Goal: Navigation & Orientation: Find specific page/section

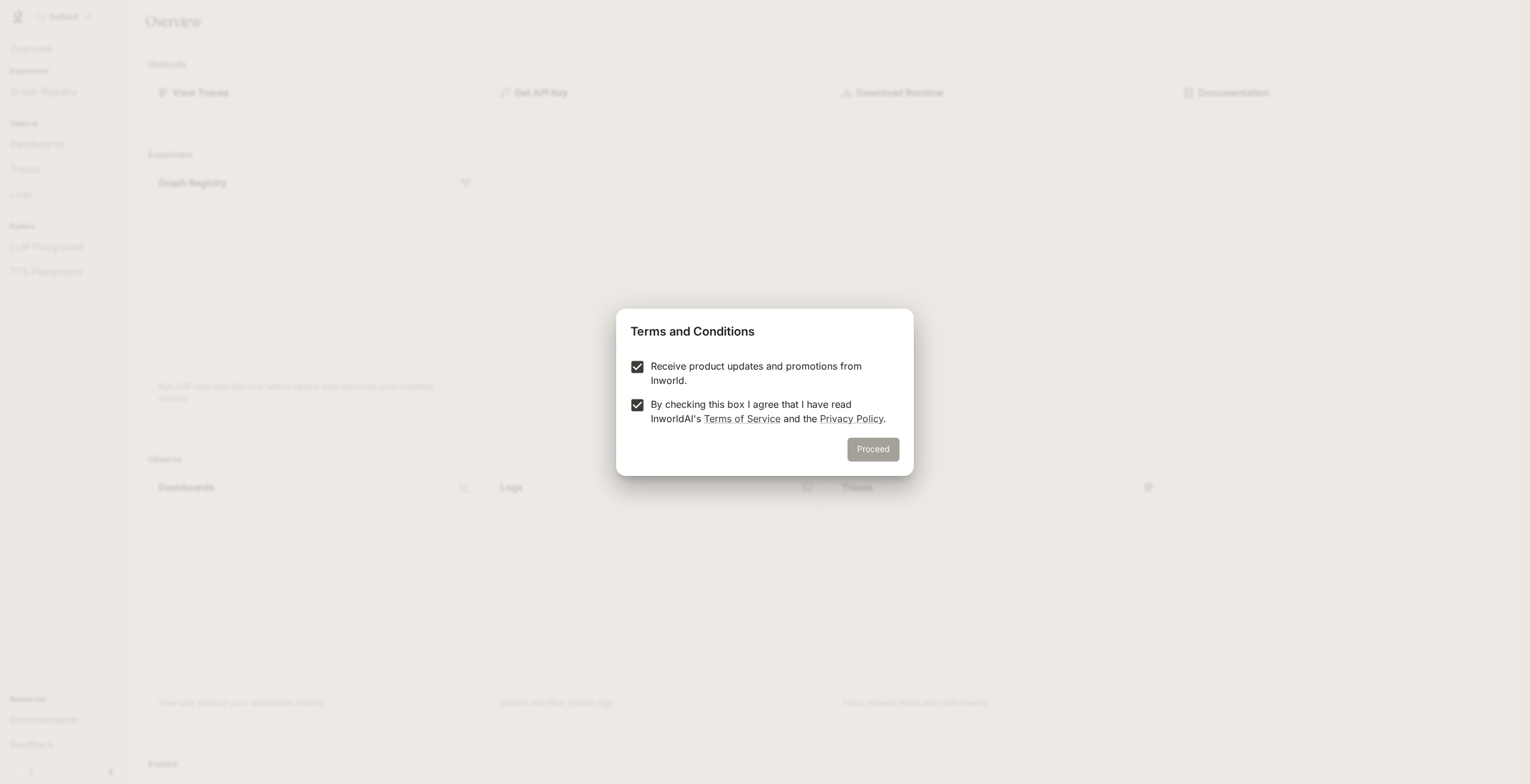
click at [874, 452] on button "Proceed" at bounding box center [874, 450] width 52 height 24
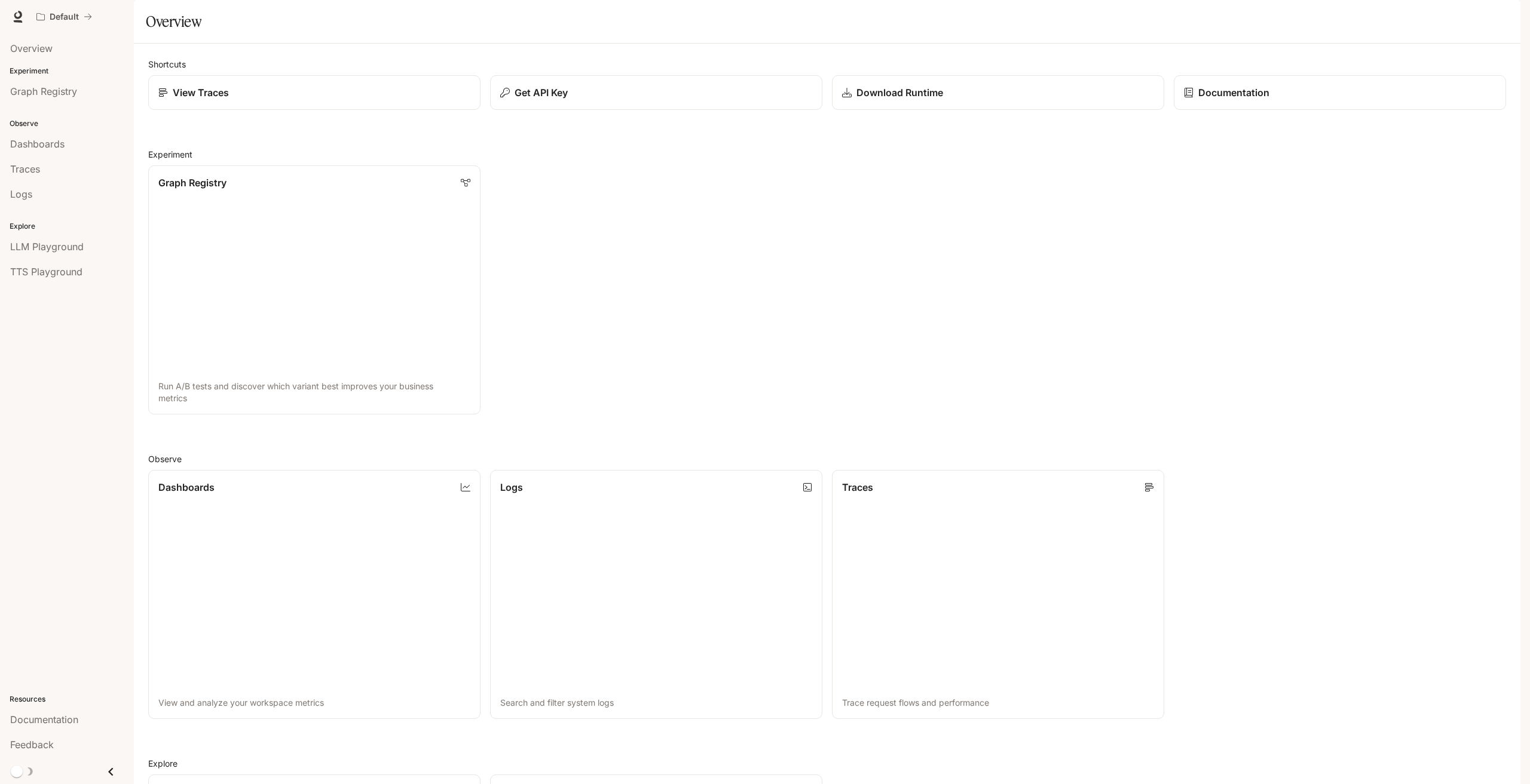
click at [46, 61] on div "Overview" at bounding box center [67, 48] width 134 height 30
click at [34, 70] on p "Experiment" at bounding box center [67, 72] width 134 height 11
click at [32, 88] on span "Graph Registry" at bounding box center [43, 91] width 67 height 14
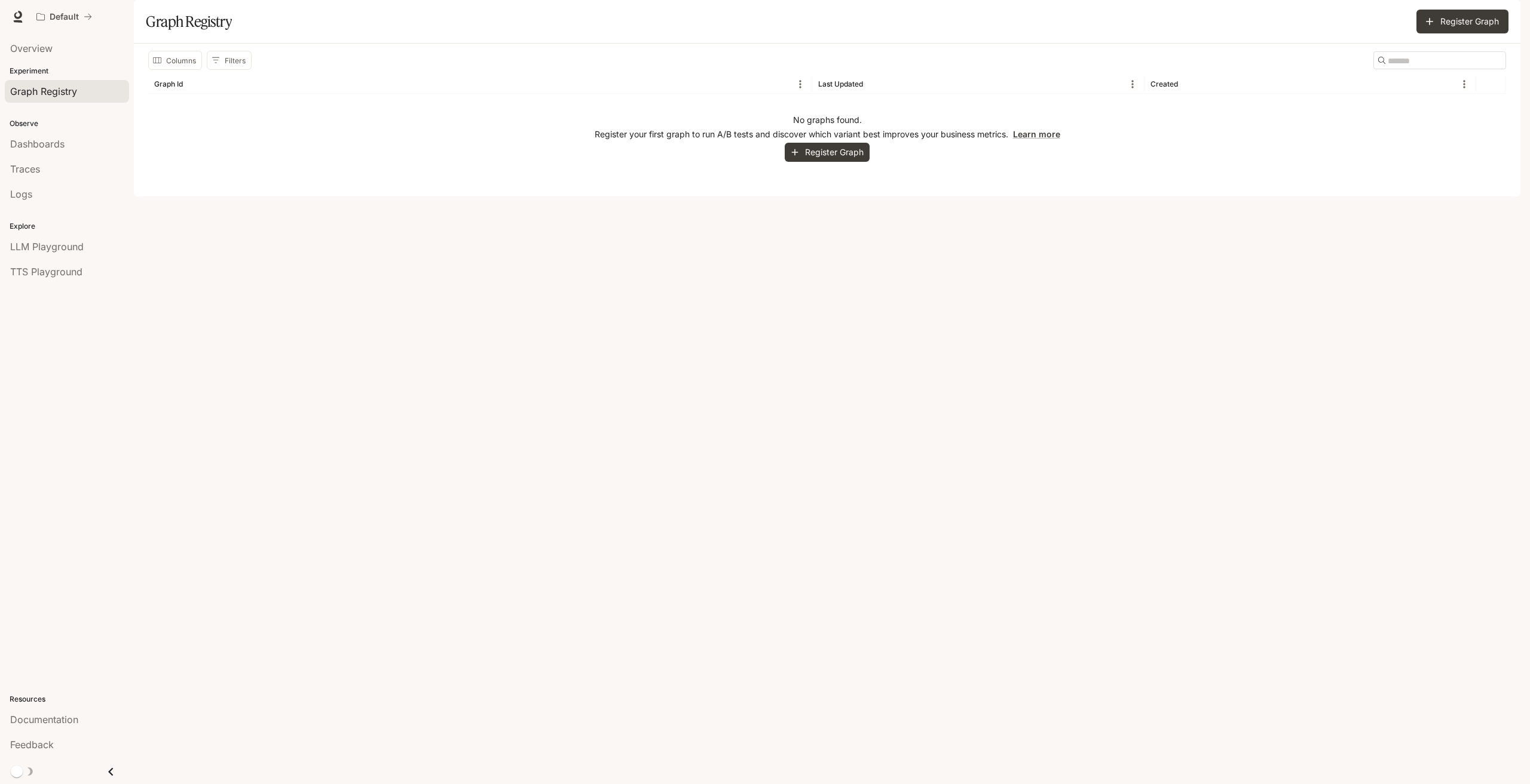
click at [59, 120] on p "Observe" at bounding box center [67, 124] width 134 height 11
click at [40, 122] on p "Observe" at bounding box center [67, 124] width 134 height 11
click at [12, 138] on span "Dashboards" at bounding box center [37, 144] width 54 height 14
click at [1176, 89] on div "Created" at bounding box center [1164, 84] width 28 height 9
click at [1169, 89] on div "Created" at bounding box center [1164, 84] width 28 height 9
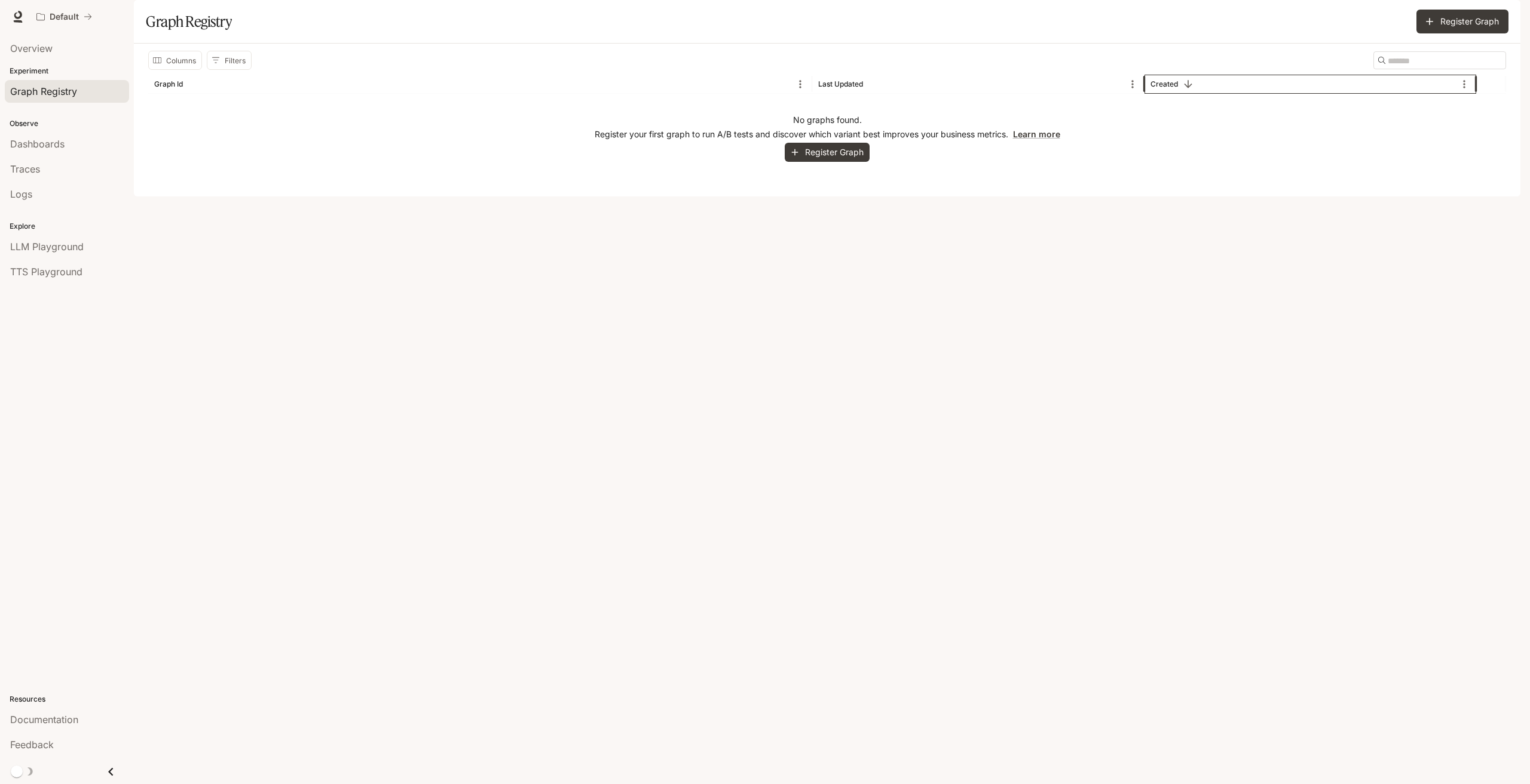
click at [1169, 89] on div "Created" at bounding box center [1164, 84] width 28 height 9
